Goal: Task Accomplishment & Management: Use online tool/utility

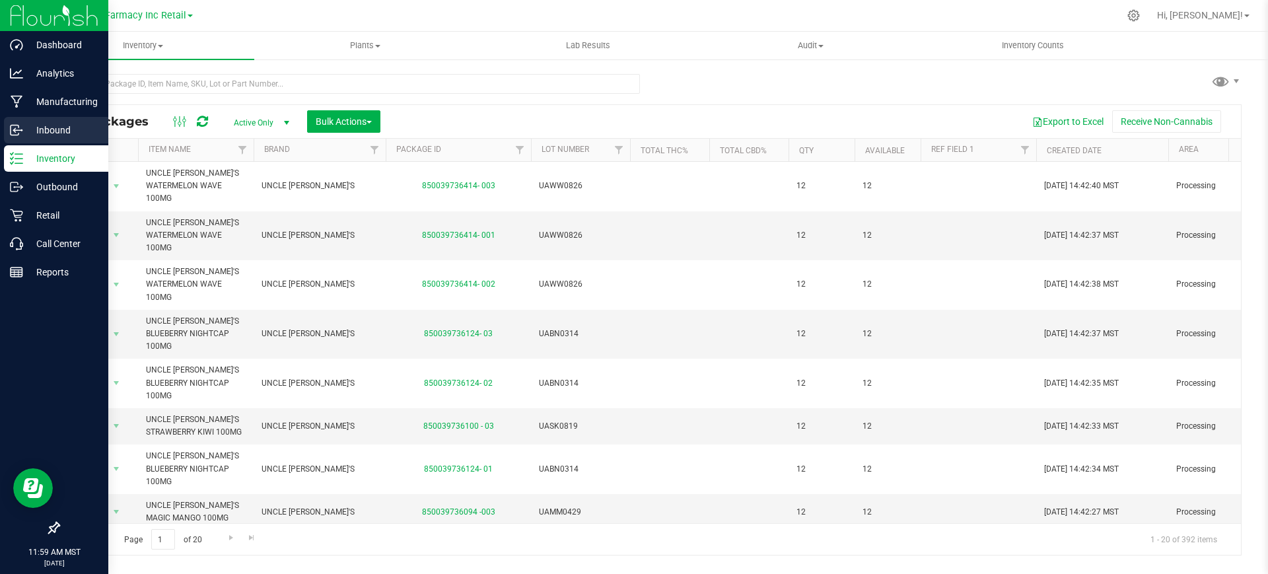
click at [63, 127] on p "Inbound" at bounding box center [62, 130] width 79 height 16
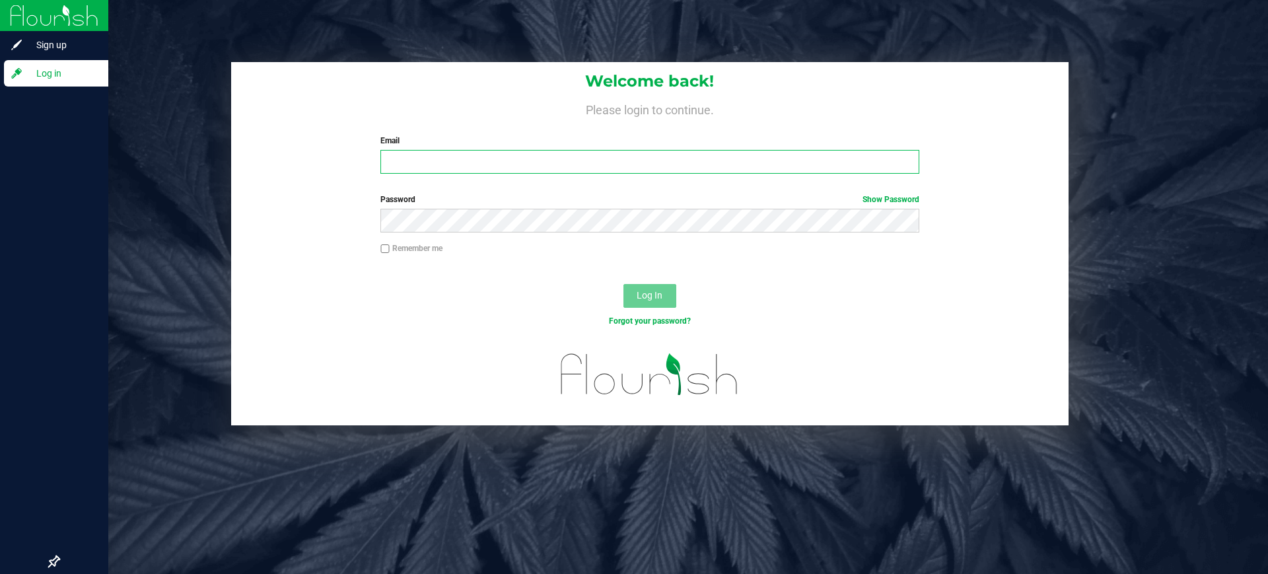
type input "[PERSON_NAME][EMAIL_ADDRESS][DOMAIN_NAME]"
click at [643, 290] on span "Log In" at bounding box center [650, 295] width 26 height 11
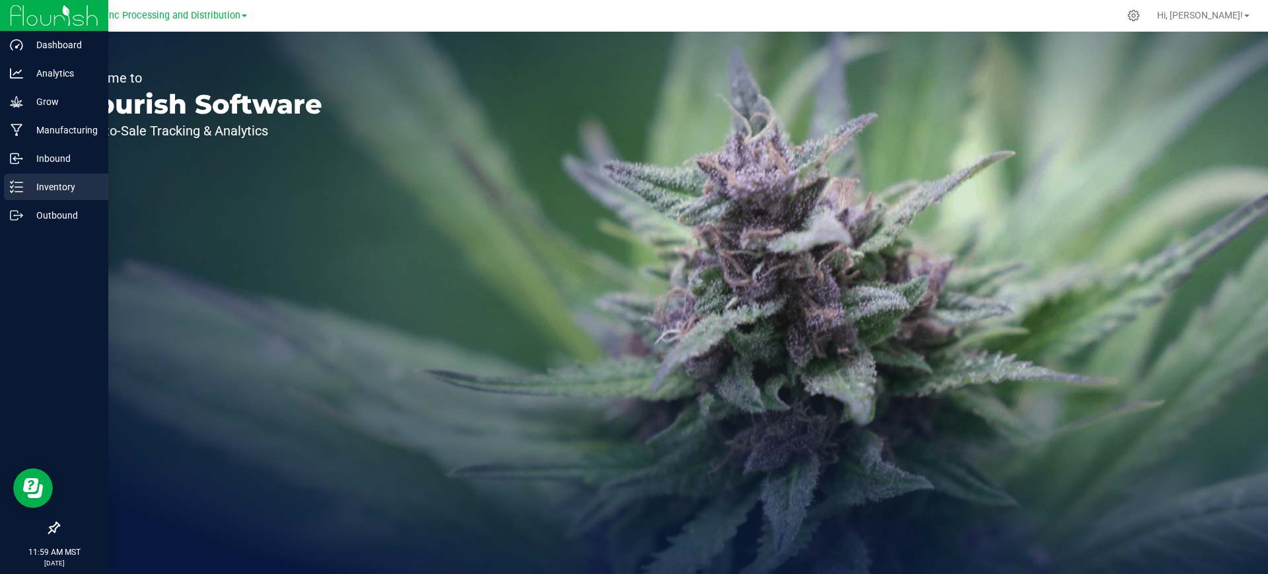
click at [59, 188] on p "Inventory" at bounding box center [62, 187] width 79 height 16
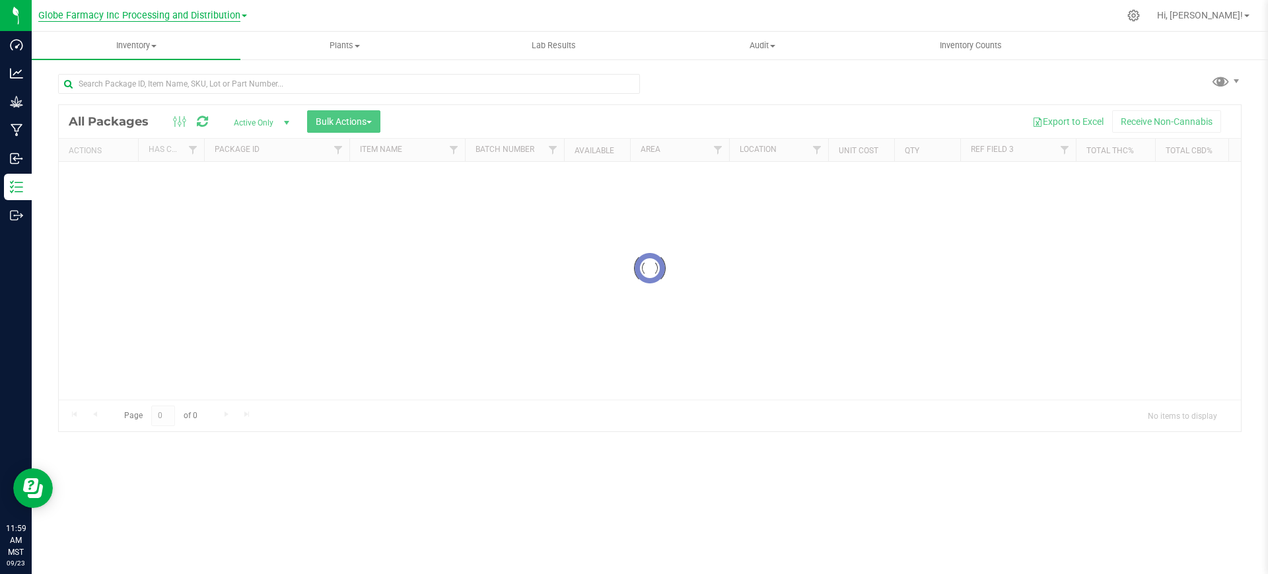
click at [152, 17] on span "Globe Farmacy Inc Processing and Distribution" at bounding box center [139, 16] width 202 height 12
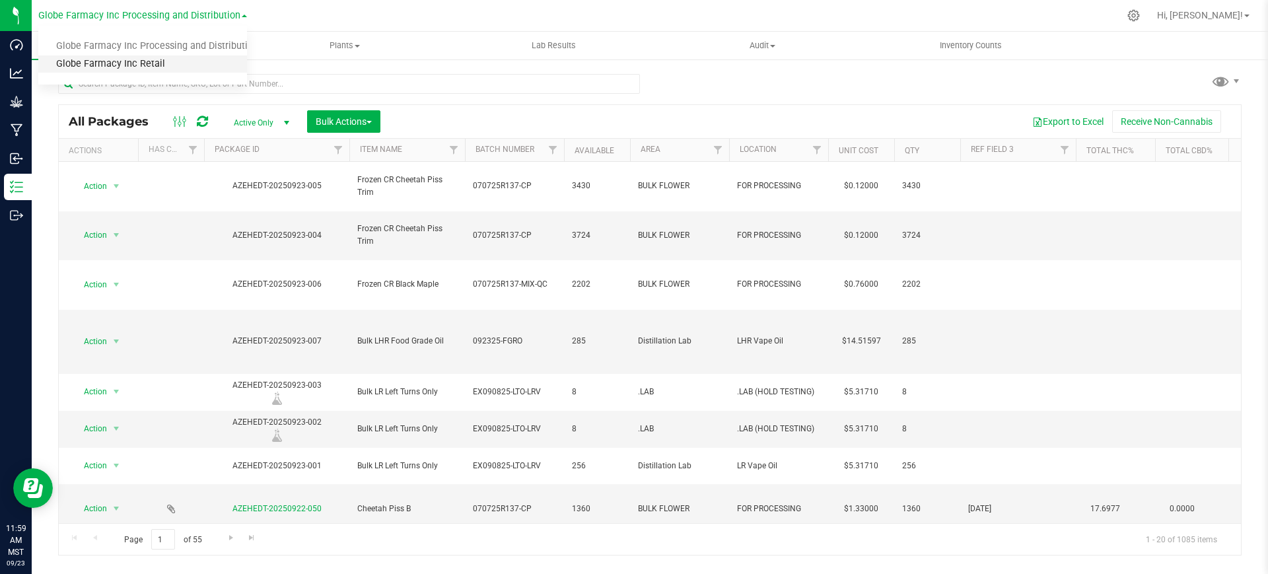
click at [155, 67] on link "Globe Farmacy Inc Retail" at bounding box center [142, 64] width 209 height 18
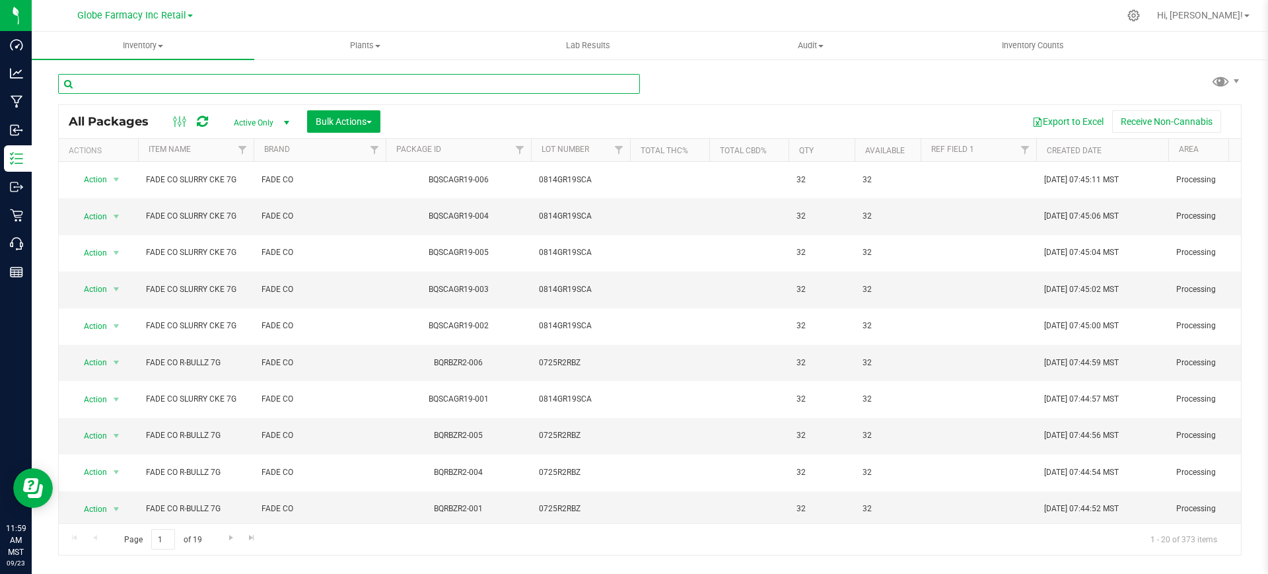
click at [416, 82] on input "text" at bounding box center [349, 84] width 582 height 20
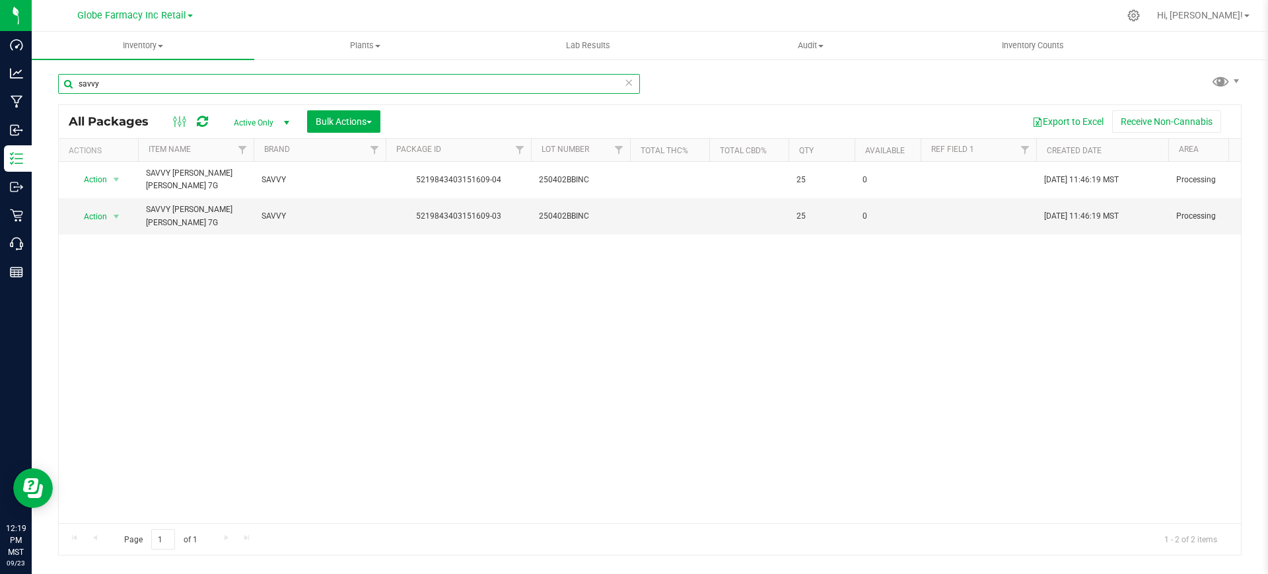
click at [131, 84] on input "savvy" at bounding box center [349, 84] width 582 height 20
type input "CAKE"
